Goal: Task Accomplishment & Management: Manage account settings

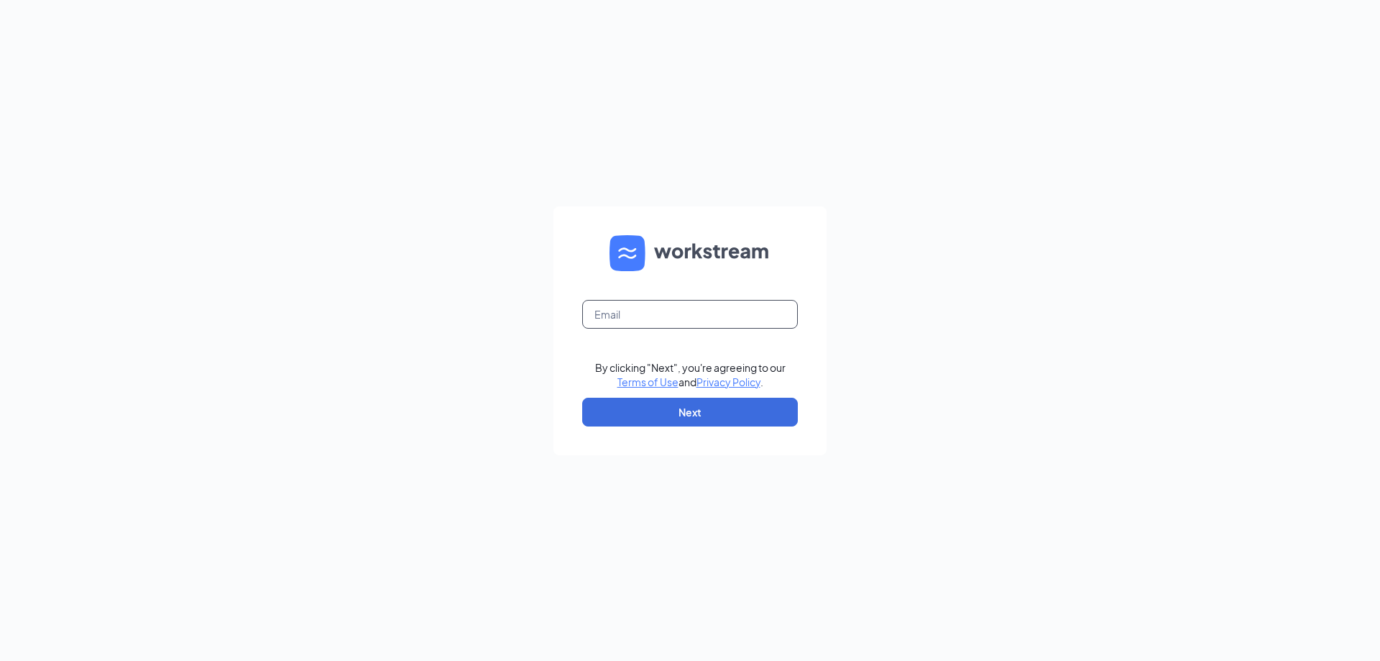
click at [698, 318] on input "text" at bounding box center [690, 314] width 216 height 29
click at [696, 321] on input "text" at bounding box center [690, 314] width 216 height 29
type input "commercewendys@yahoo.com"
click at [698, 404] on button "Next" at bounding box center [690, 412] width 216 height 29
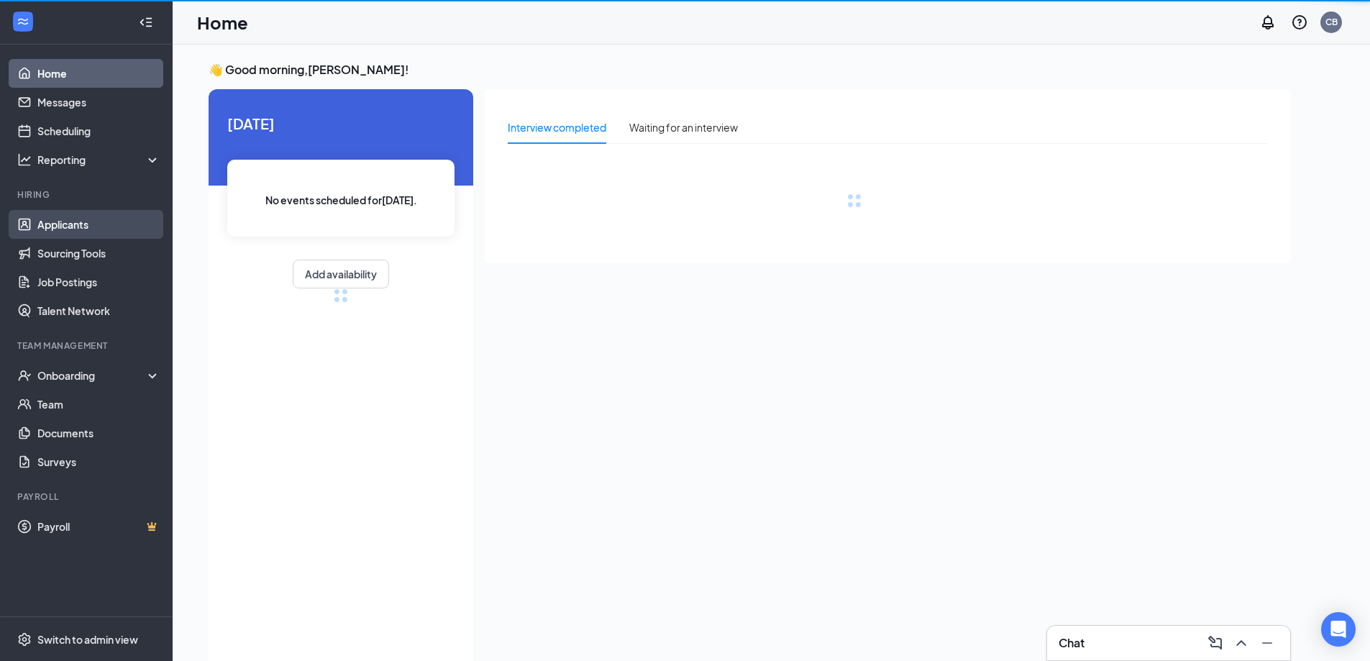
click at [115, 218] on link "Applicants" at bounding box center [98, 224] width 123 height 29
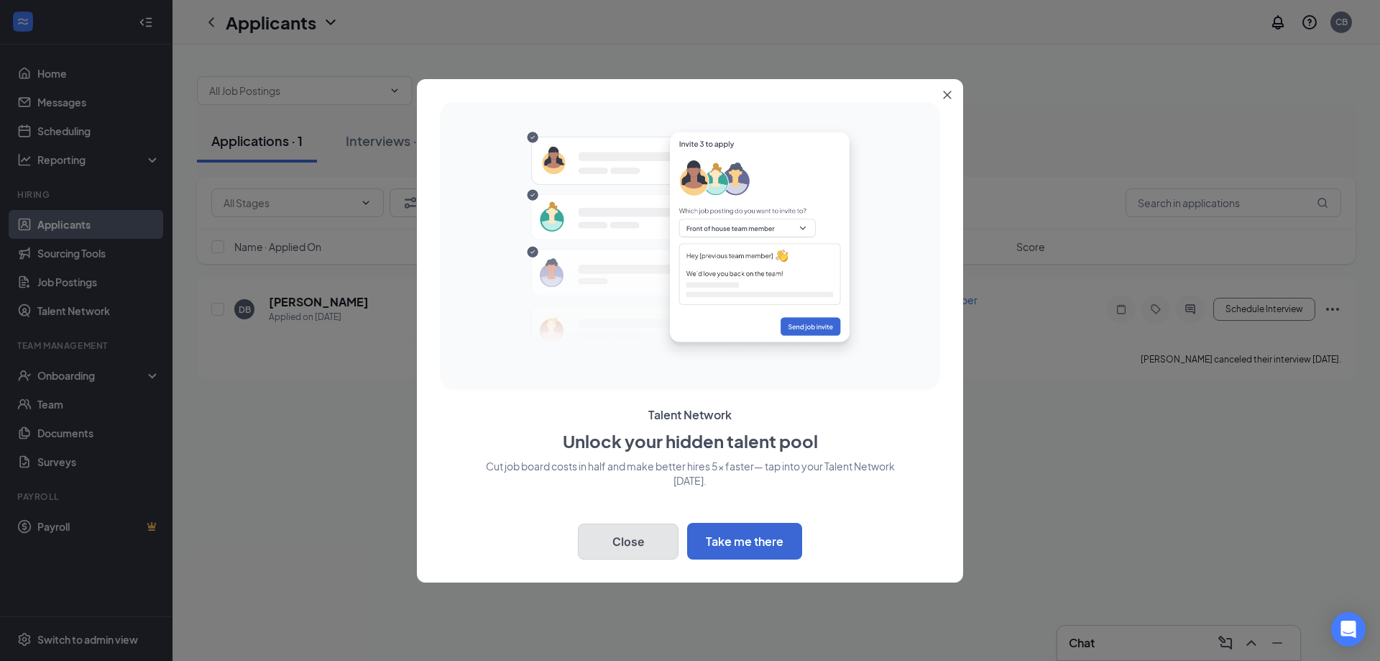
click at [651, 531] on button "Close" at bounding box center [628, 541] width 101 height 36
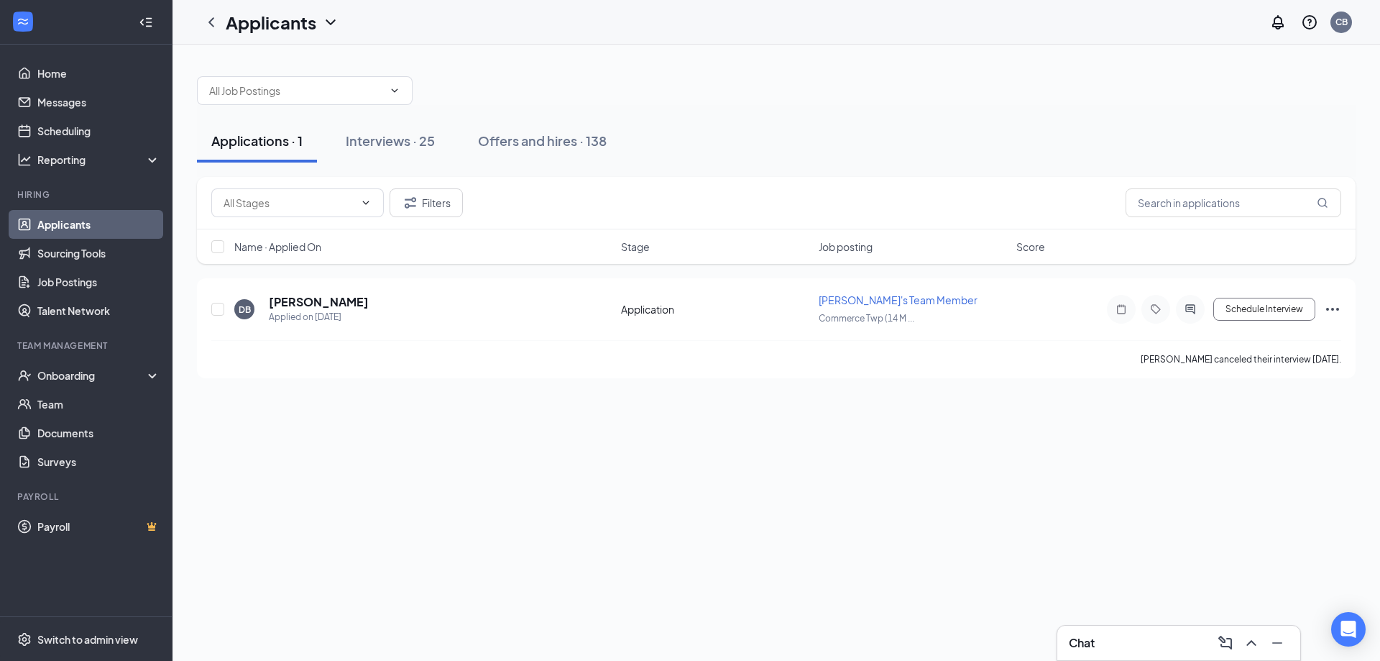
click at [92, 224] on link "Applicants" at bounding box center [98, 224] width 123 height 29
click at [385, 122] on button "Interviews · 25" at bounding box center [390, 140] width 118 height 43
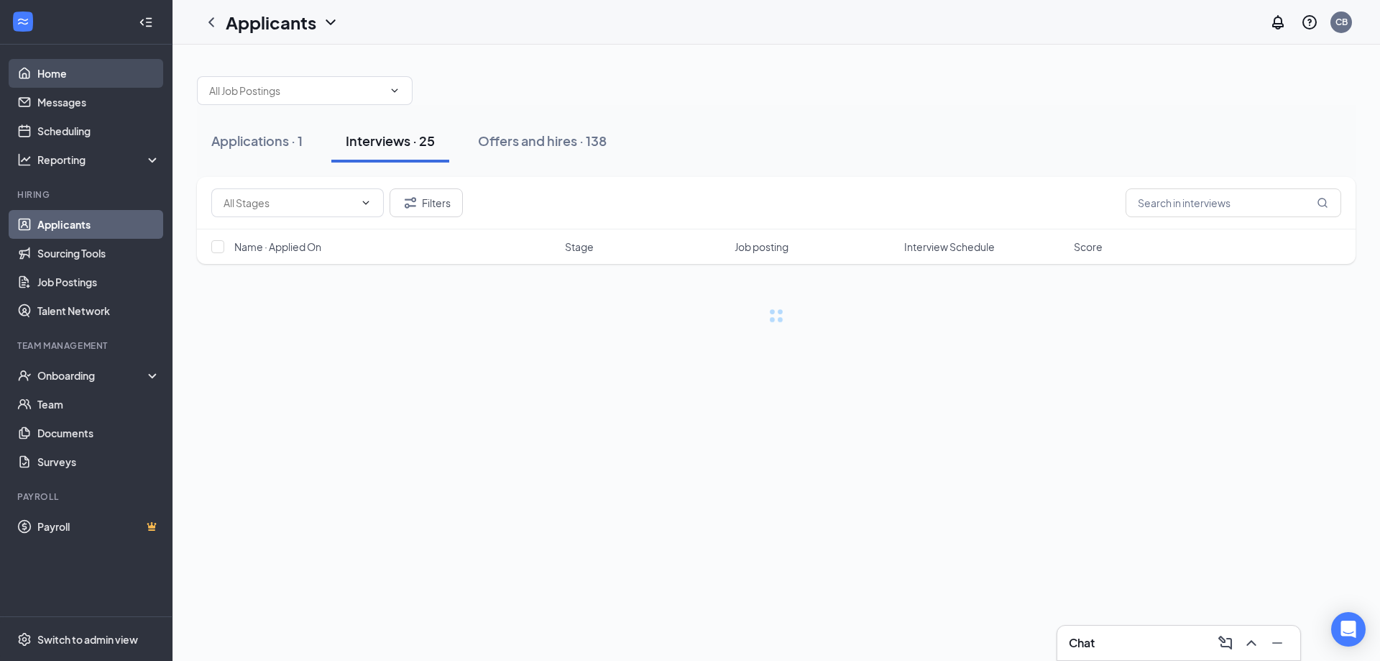
click at [76, 79] on link "Home" at bounding box center [98, 73] width 123 height 29
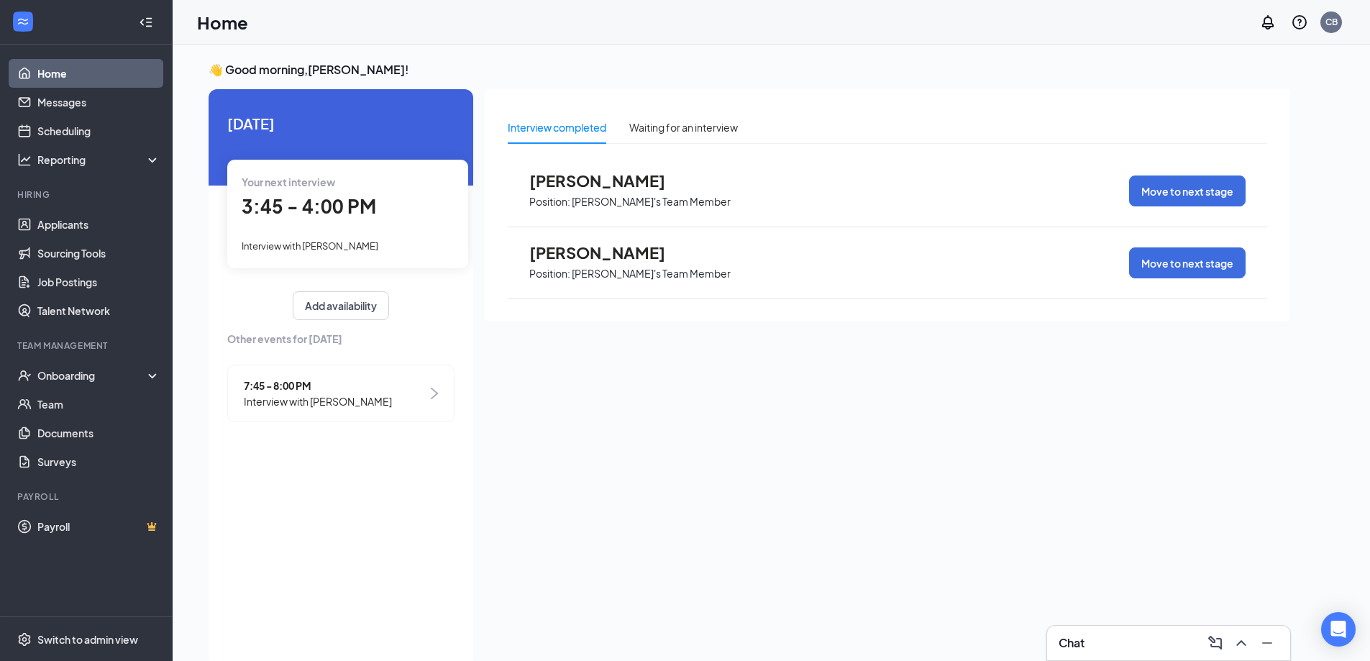
click at [366, 244] on div "Interview with [PERSON_NAME]" at bounding box center [348, 245] width 212 height 16
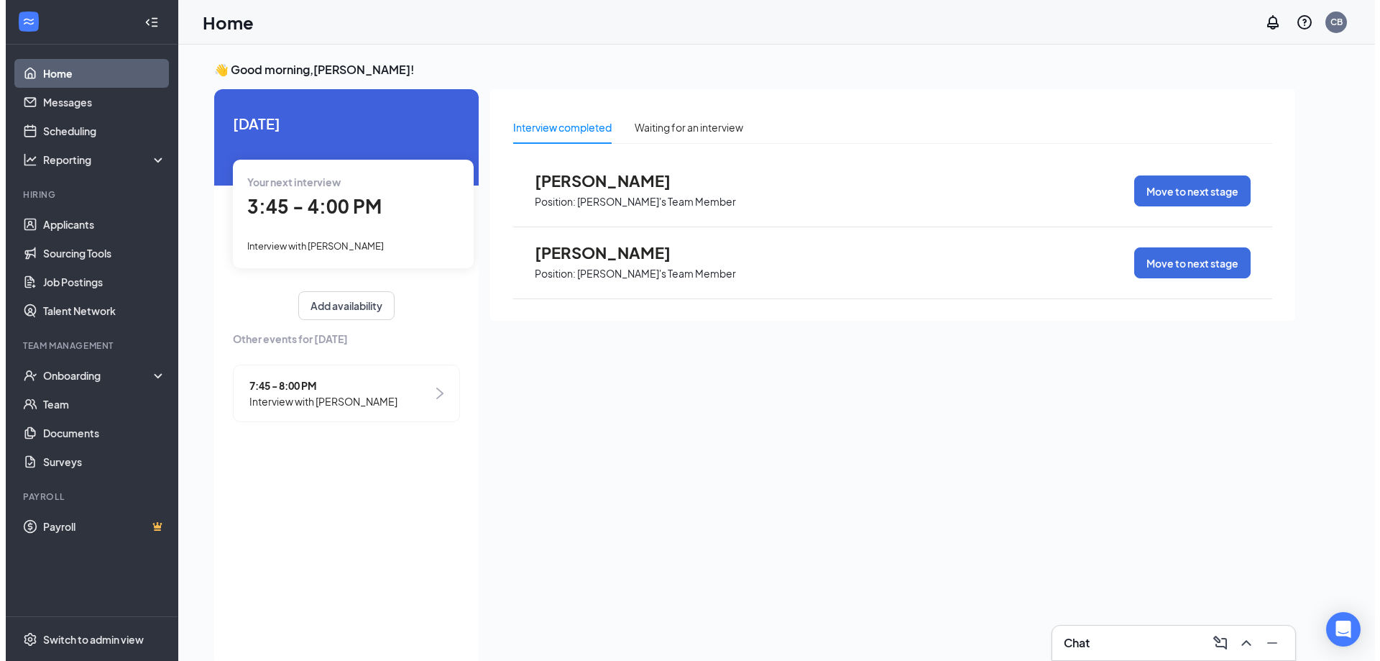
scroll to position [6, 0]
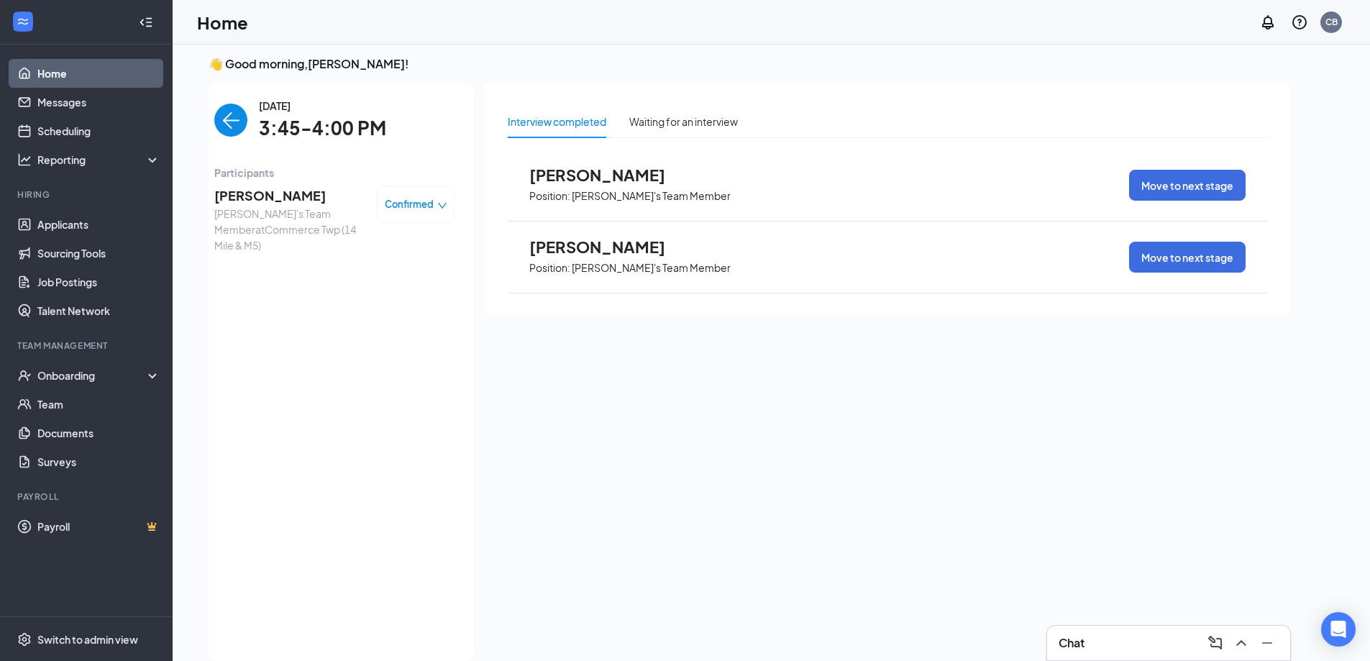
click at [410, 201] on span "Confirmed" at bounding box center [409, 204] width 49 height 14
click at [276, 201] on span "[PERSON_NAME]" at bounding box center [289, 195] width 151 height 20
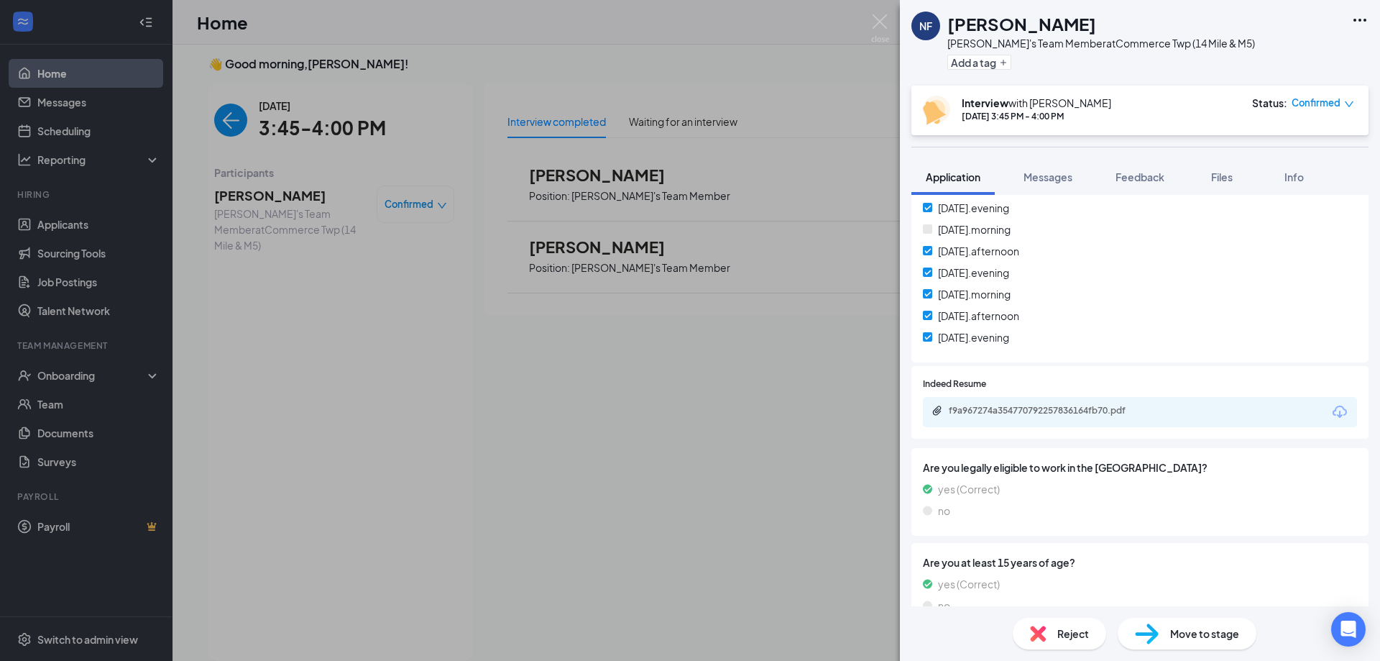
scroll to position [902, 0]
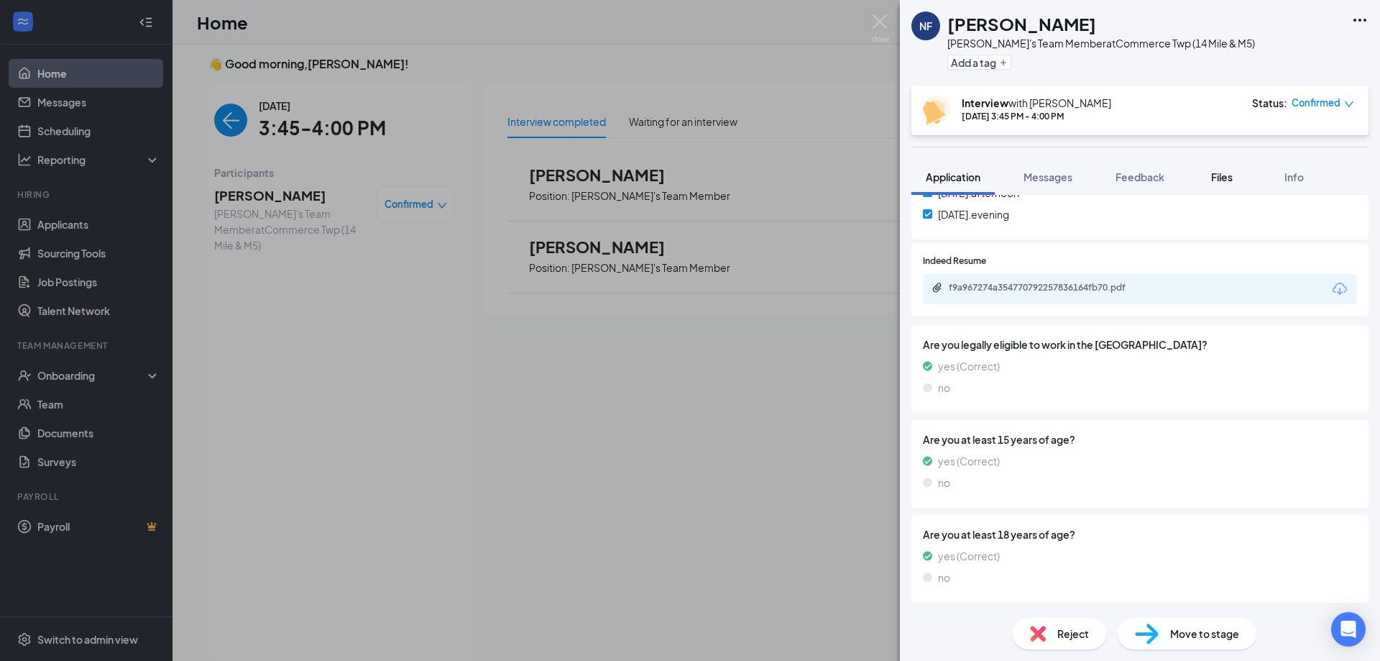
click at [1211, 178] on div "Files" at bounding box center [1222, 177] width 29 height 14
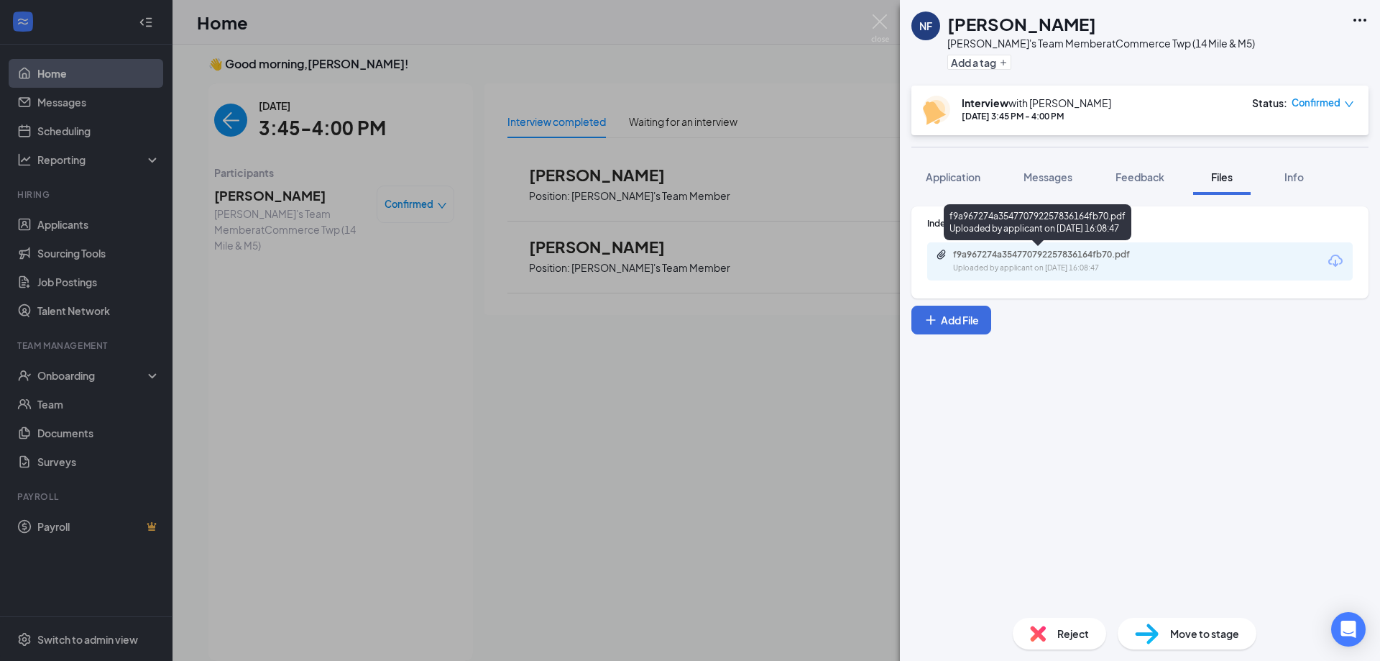
click at [1068, 264] on div "Uploaded by applicant on [DATE] 16:08:47" at bounding box center [1061, 268] width 216 height 12
click at [937, 183] on span "Application" at bounding box center [953, 176] width 55 height 13
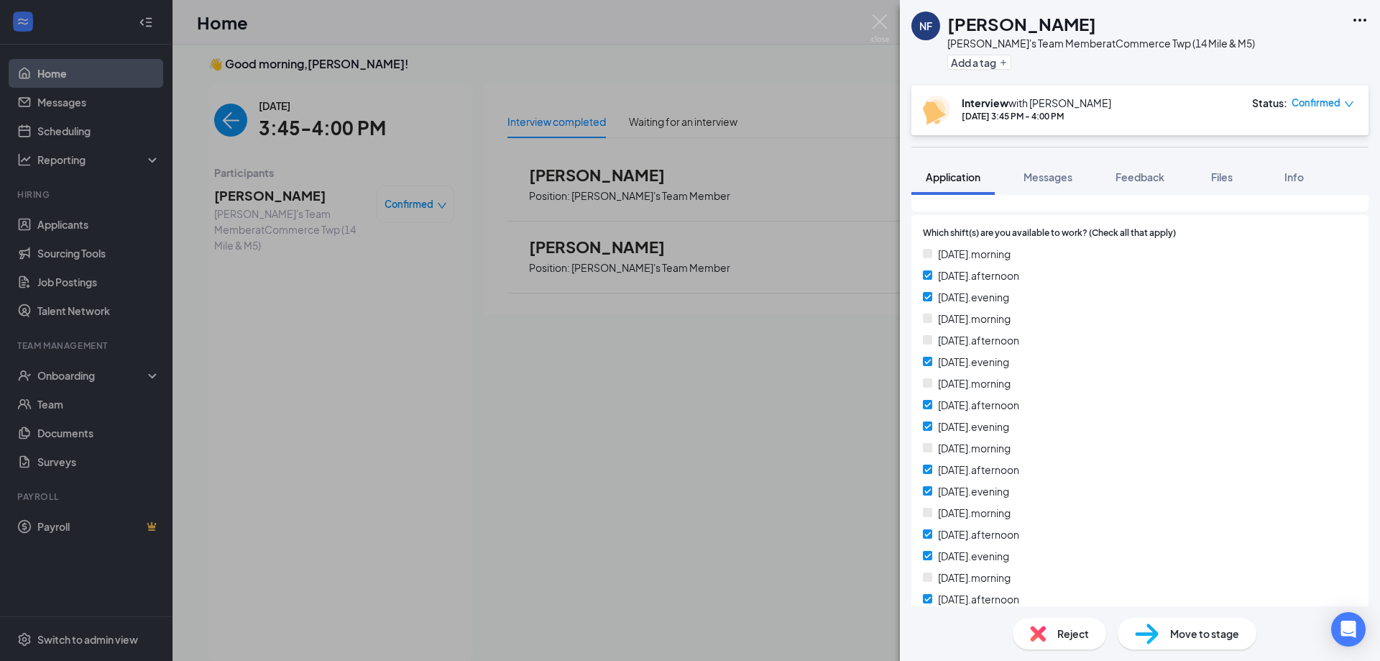
scroll to position [503, 0]
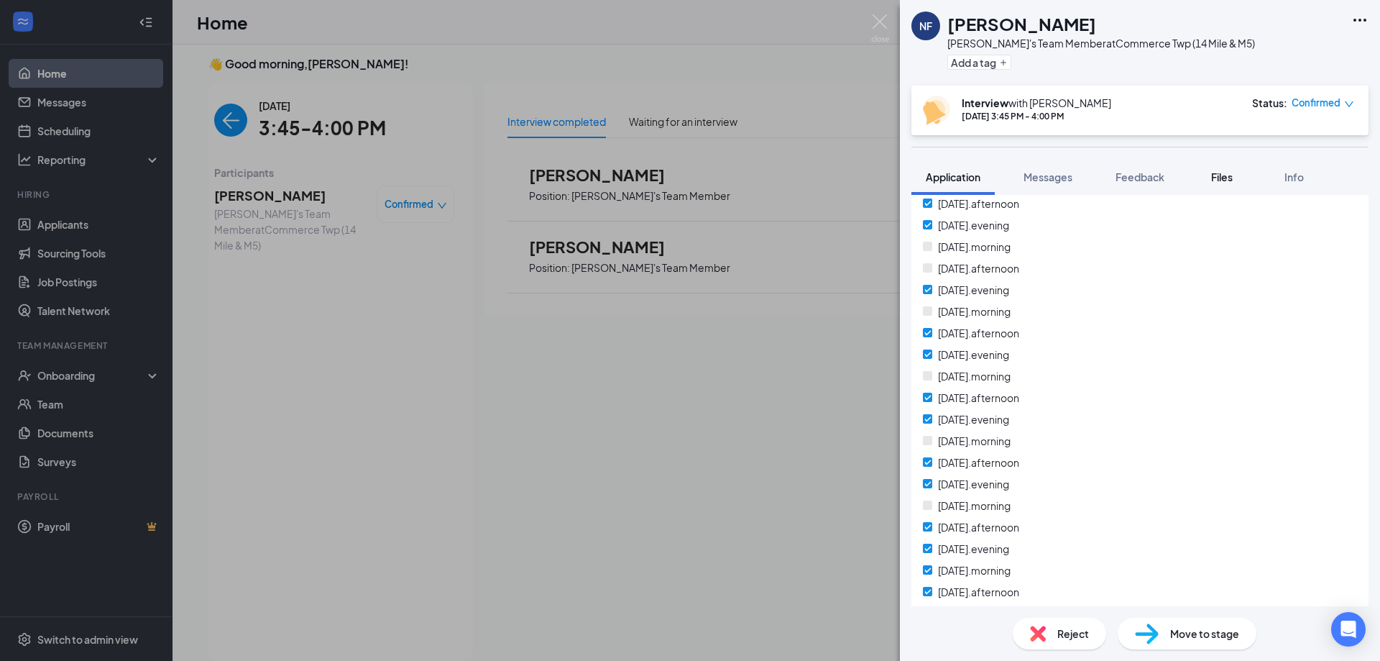
click at [1224, 179] on span "Files" at bounding box center [1222, 176] width 22 height 13
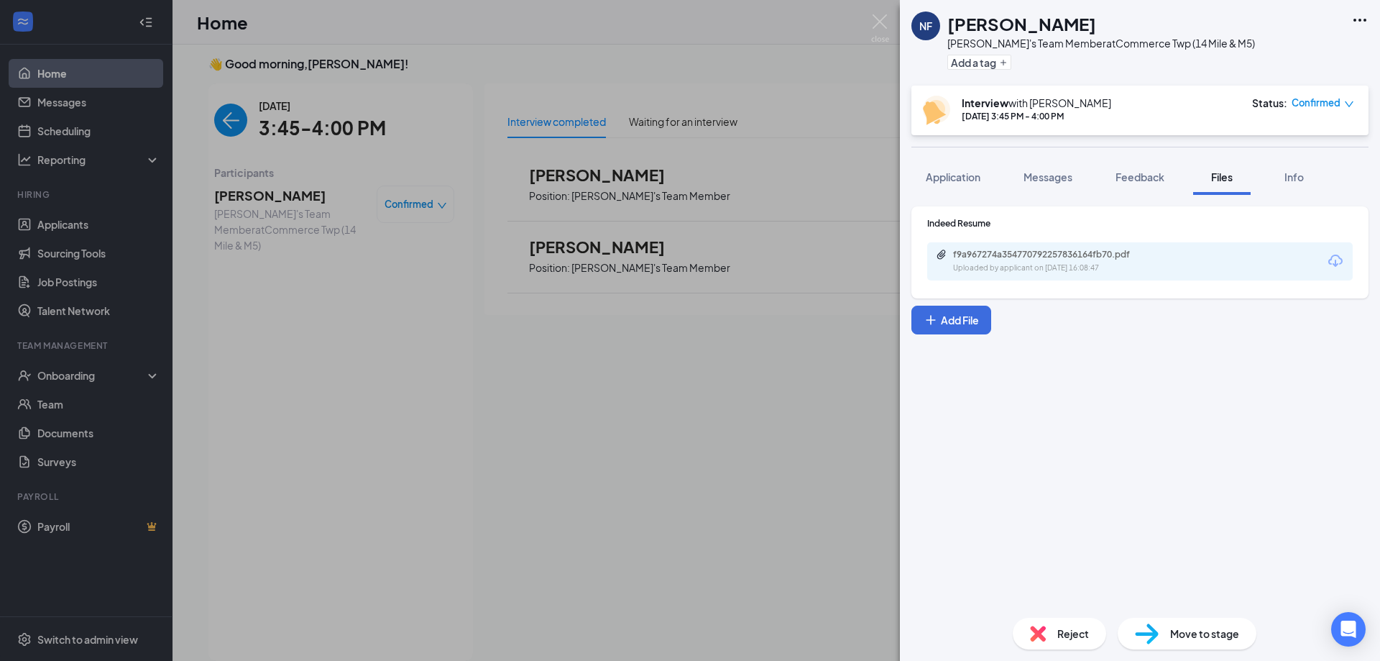
click at [1038, 276] on div "f9a967274a354770792257836164fb70.pdf Uploaded by applicant on [DATE] 16:08:47" at bounding box center [1140, 261] width 426 height 38
click at [1040, 268] on div "Uploaded by applicant on [DATE] 16:08:47" at bounding box center [1061, 268] width 216 height 12
